Goal: Transaction & Acquisition: Purchase product/service

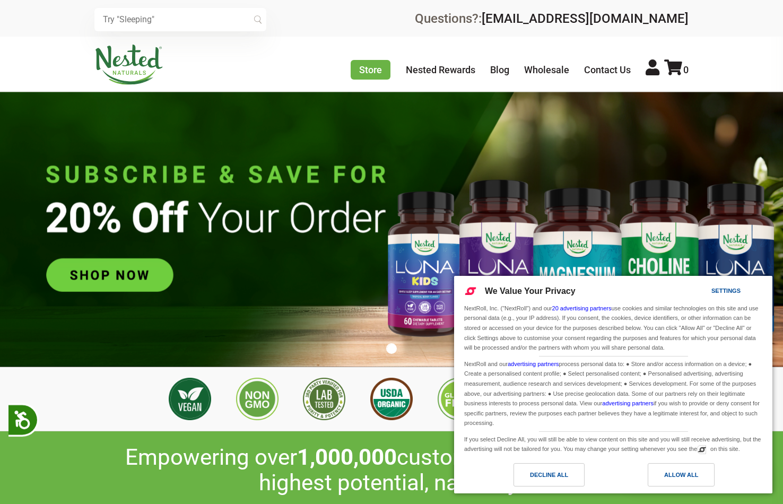
scroll to position [0, 186]
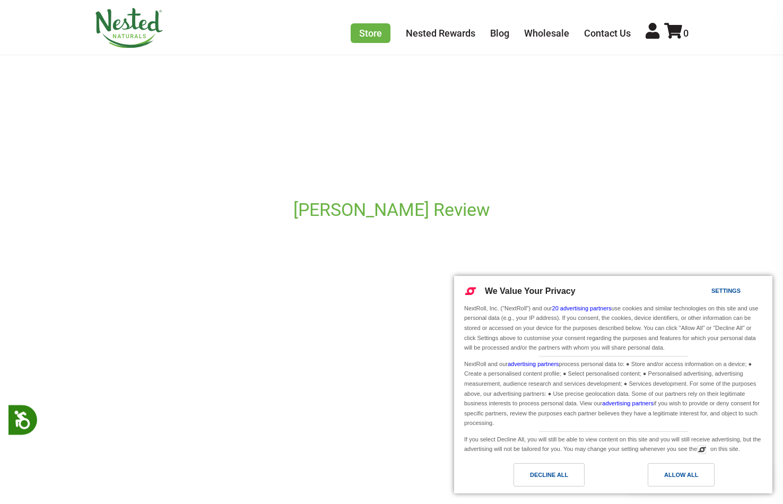
scroll to position [1007, 0]
